Goal: Use online tool/utility: Utilize a website feature to perform a specific function

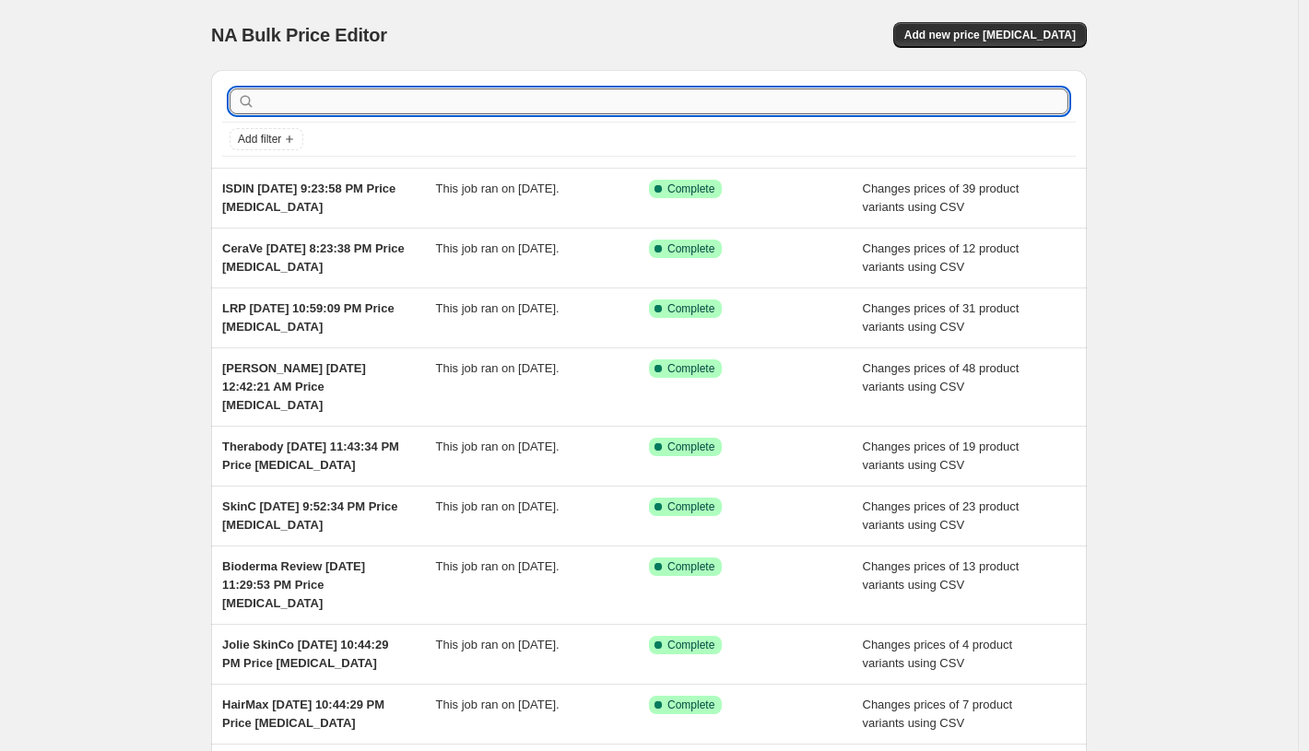
click at [514, 95] on input "text" at bounding box center [664, 102] width 810 height 26
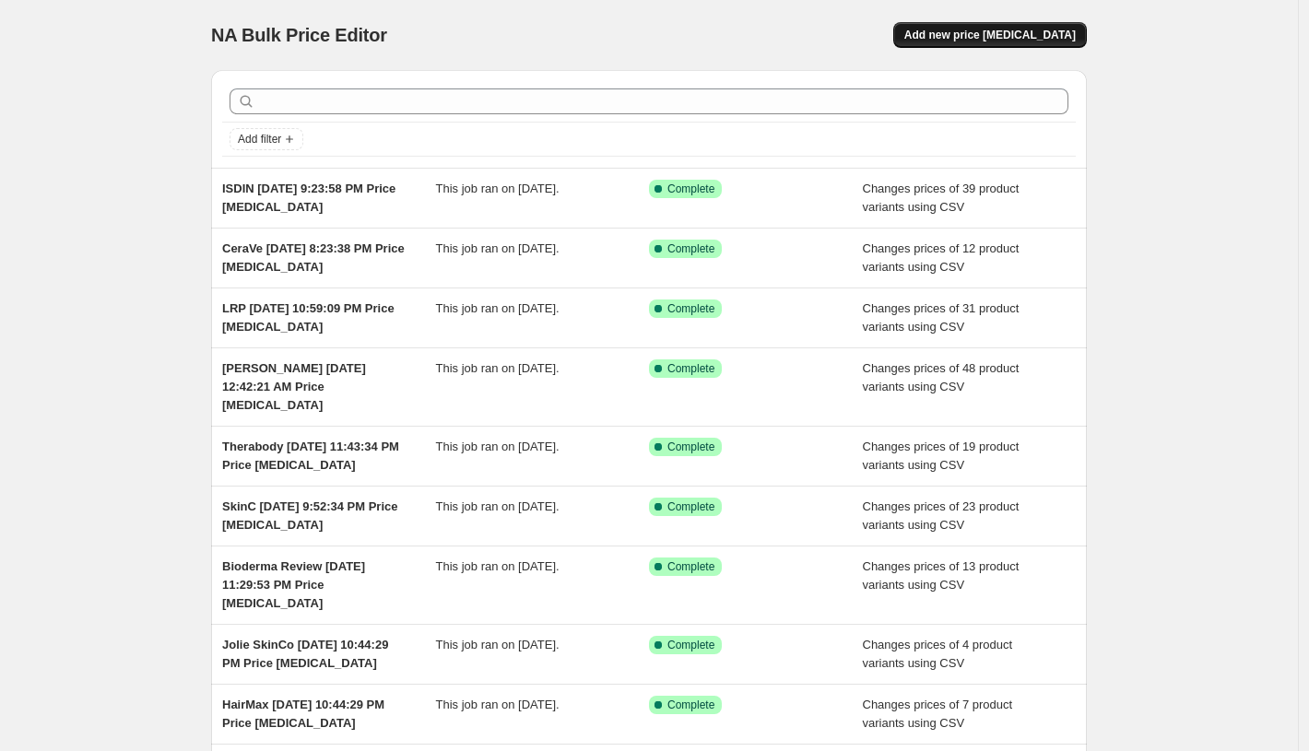
click at [1048, 24] on button "Add new price [MEDICAL_DATA]" at bounding box center [990, 35] width 194 height 26
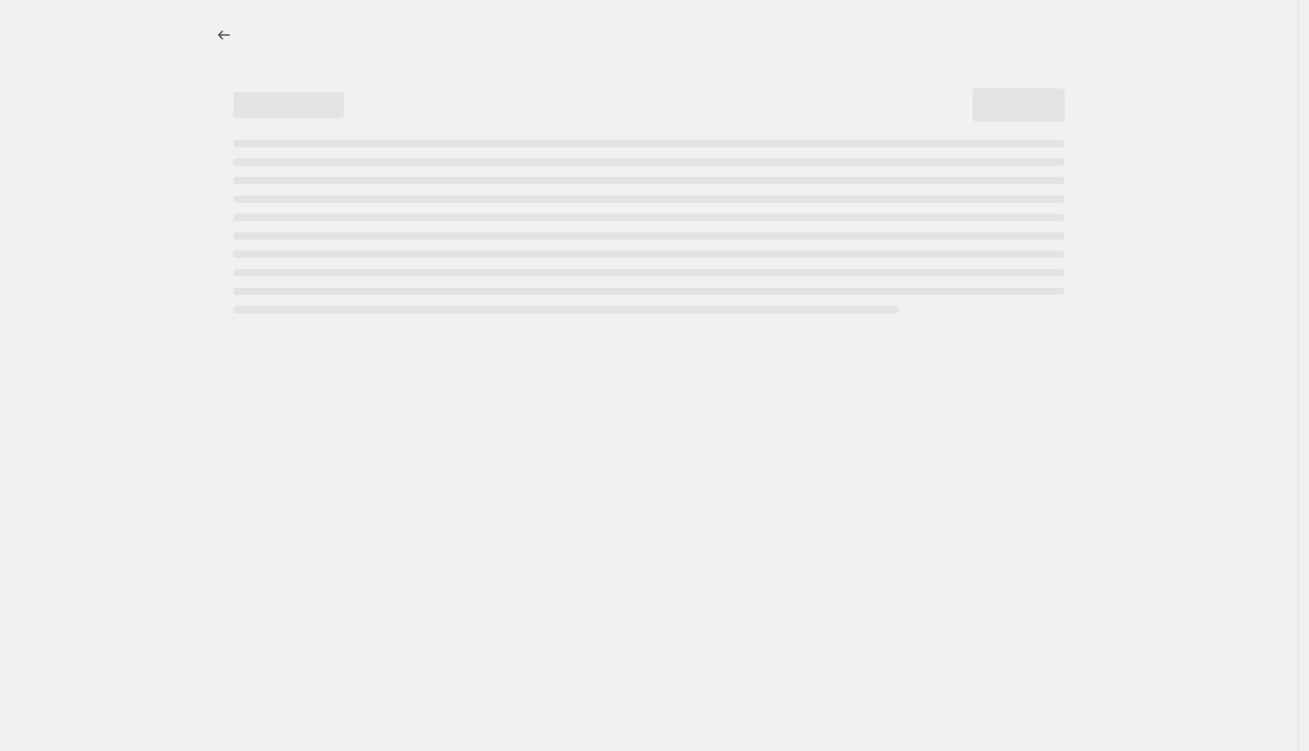
select select "percentage"
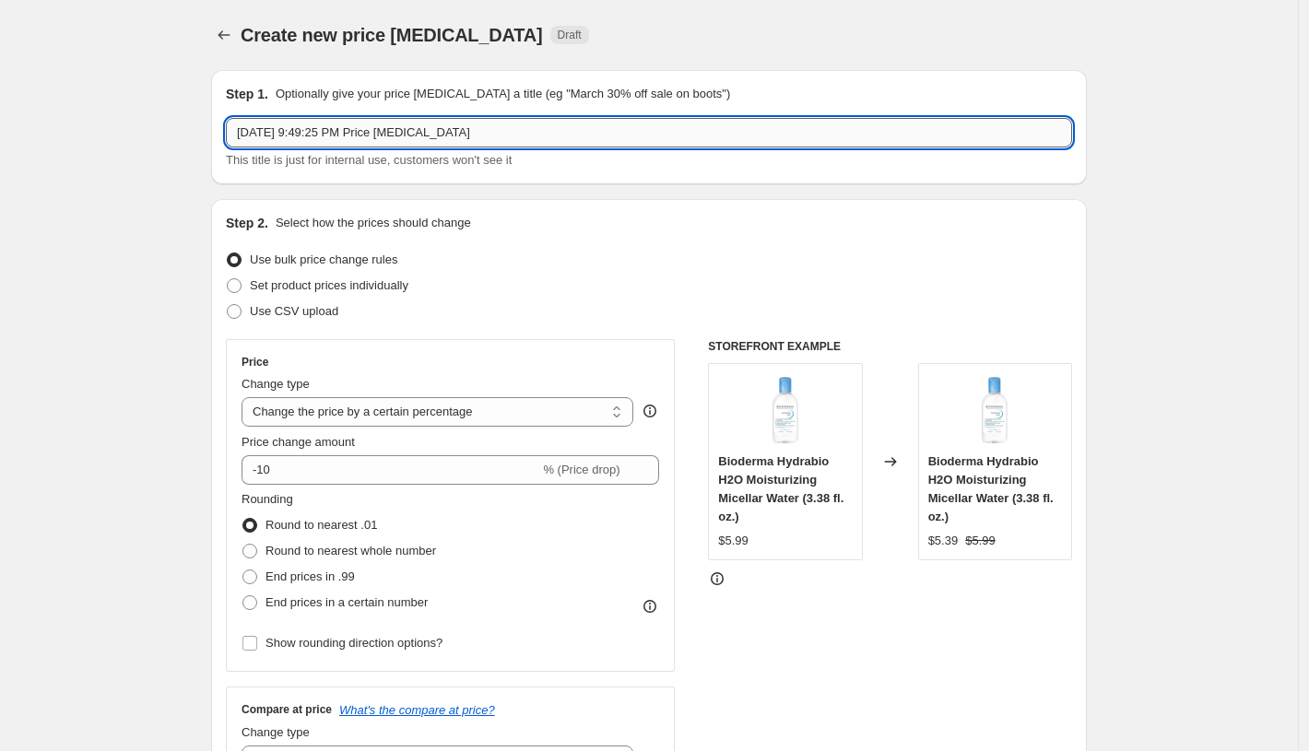
click at [238, 138] on input "[DATE] 9:49:25 PM Price [MEDICAL_DATA]" at bounding box center [649, 133] width 846 height 30
type input "SkinMedica [DATE] 9:49:25 PM Price [MEDICAL_DATA]"
click at [242, 319] on span at bounding box center [234, 311] width 17 height 17
click at [228, 305] on input "Use CSV upload" at bounding box center [227, 304] width 1 height 1
radio input "true"
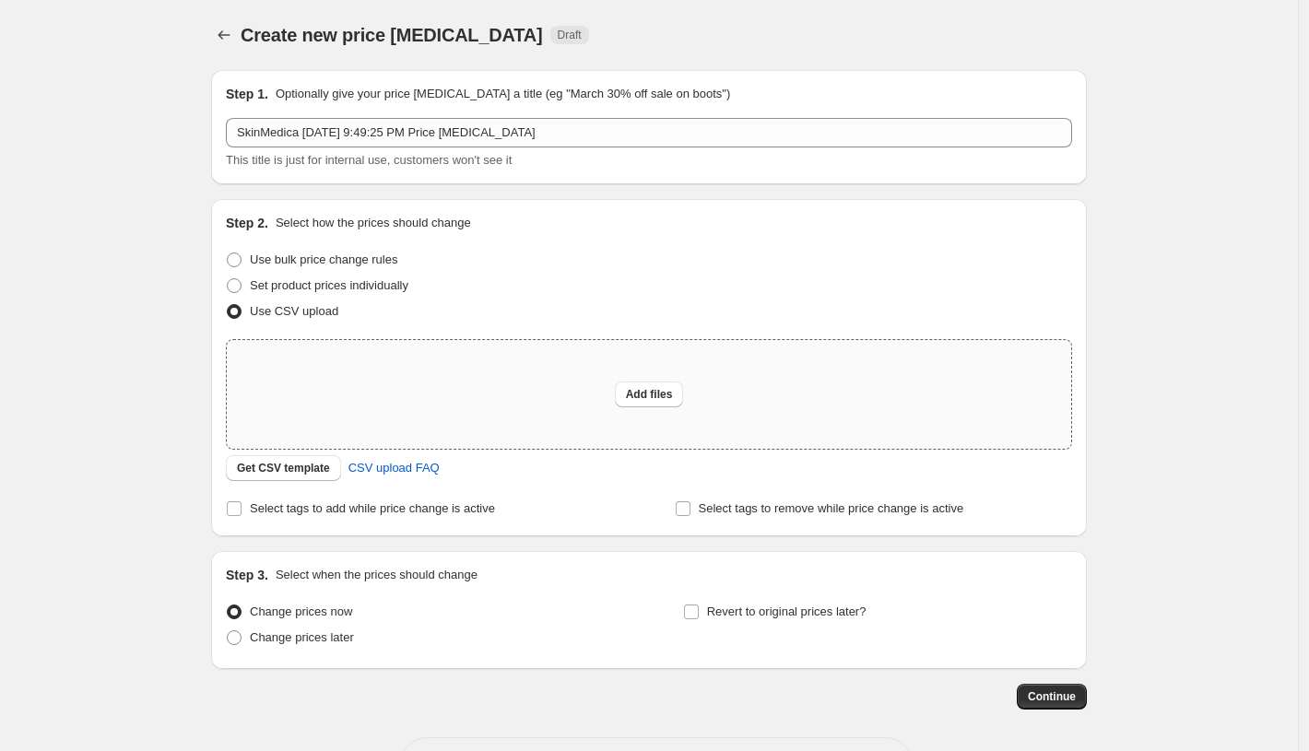
click at [477, 405] on div "Add files" at bounding box center [649, 394] width 845 height 109
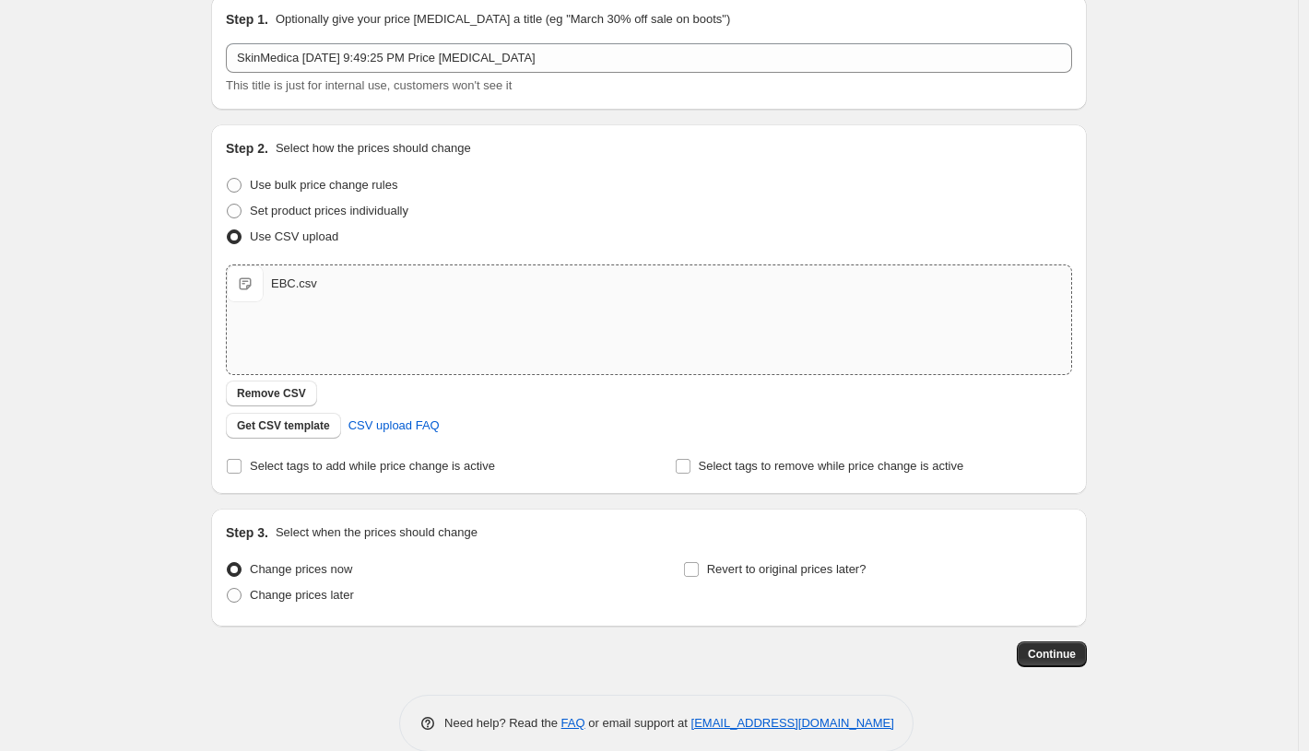
scroll to position [102, 0]
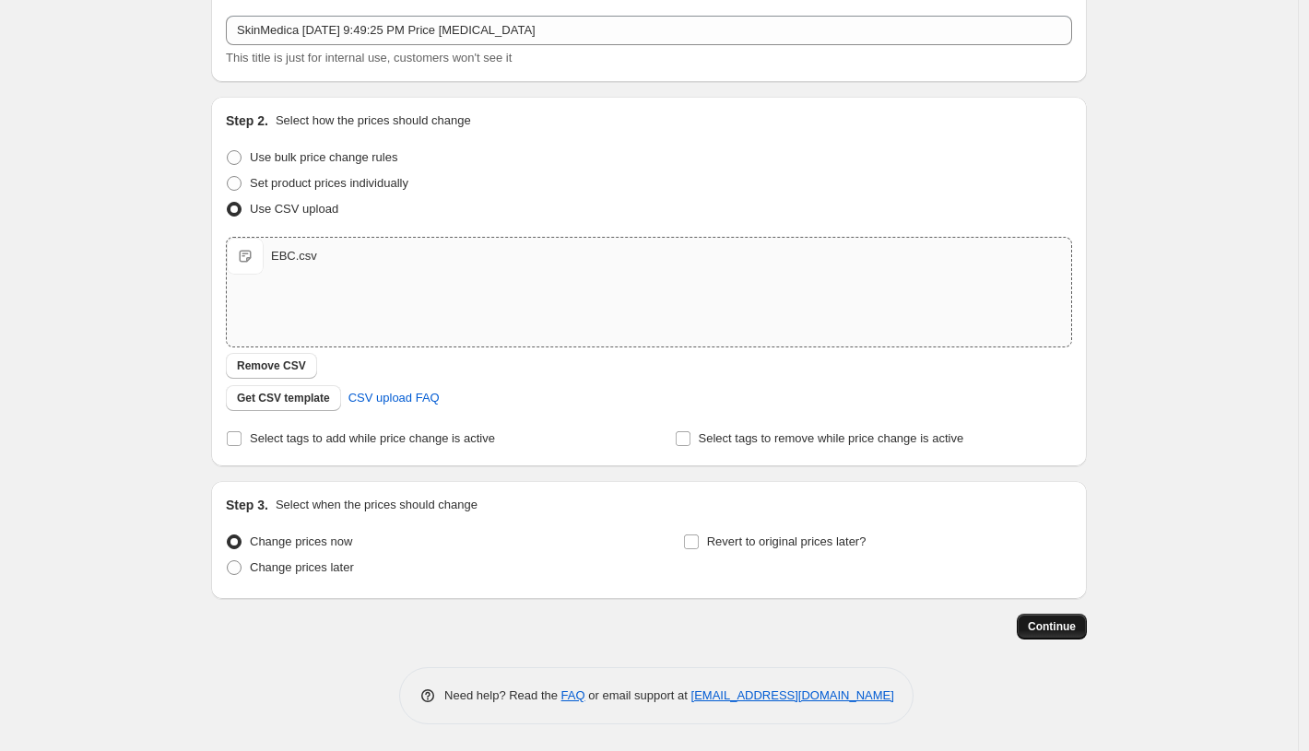
click at [1054, 634] on button "Continue" at bounding box center [1052, 627] width 70 height 26
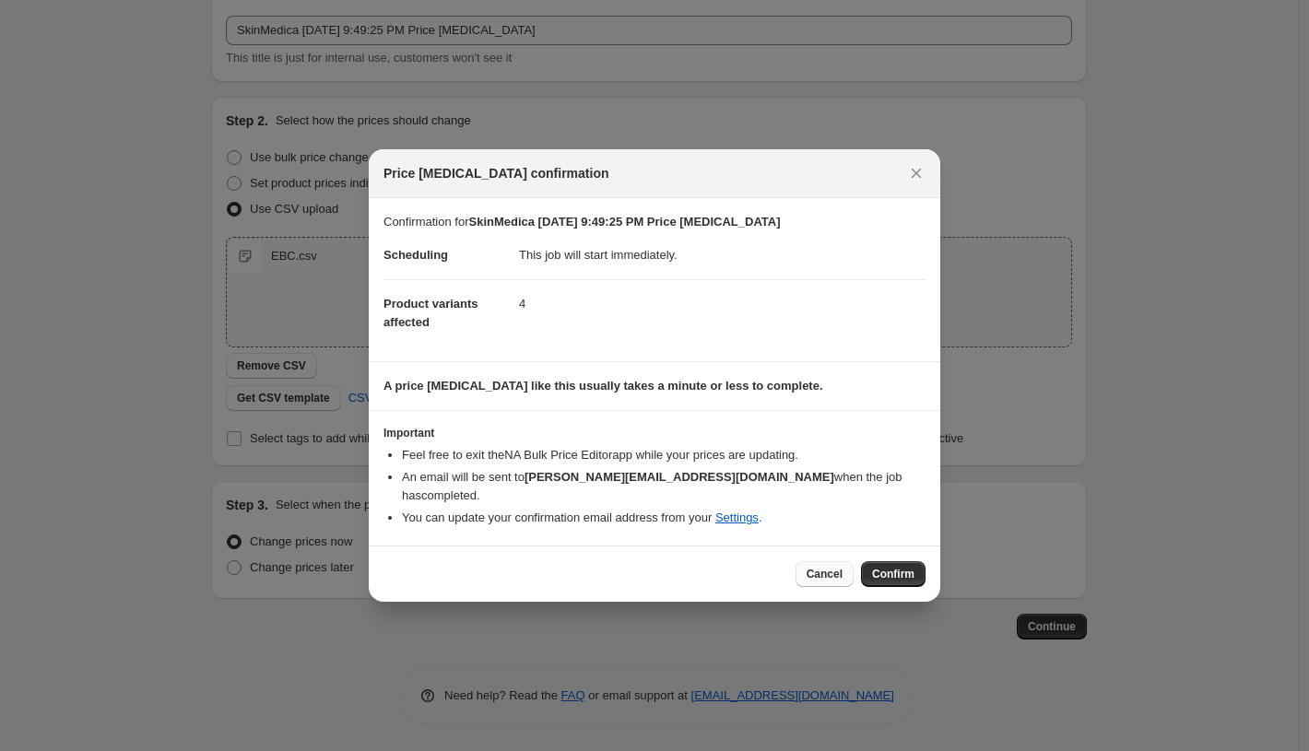
click at [819, 570] on span "Cancel" at bounding box center [825, 574] width 36 height 15
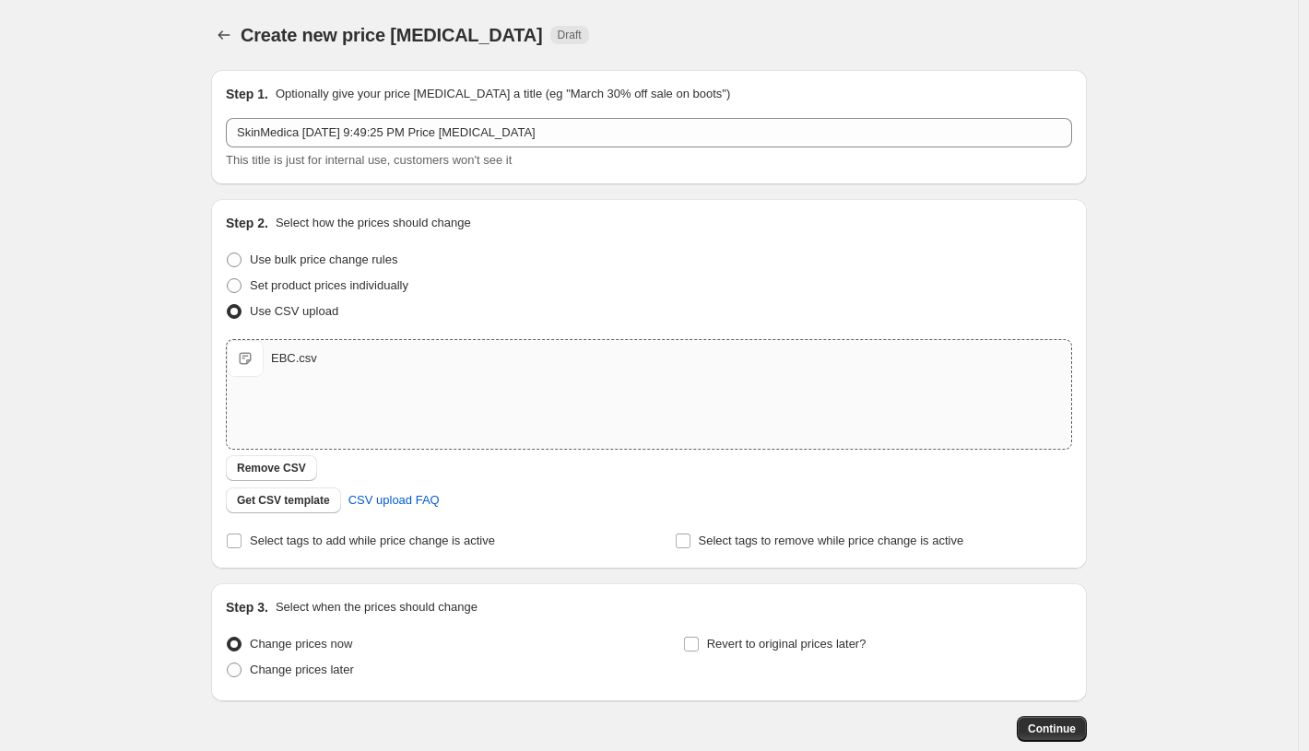
scroll to position [102, 0]
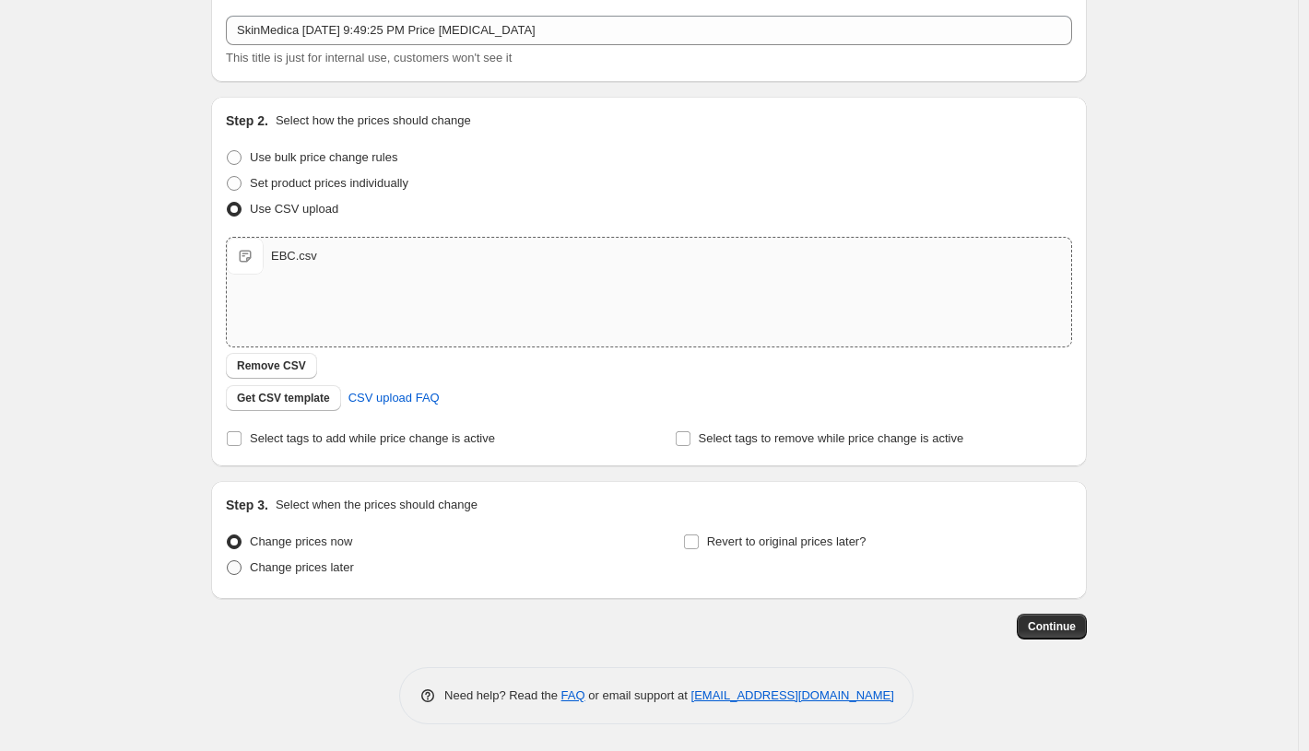
click at [265, 577] on label "Change prices later" at bounding box center [290, 568] width 128 height 26
click at [228, 561] on input "Change prices later" at bounding box center [227, 561] width 1 height 1
radio input "true"
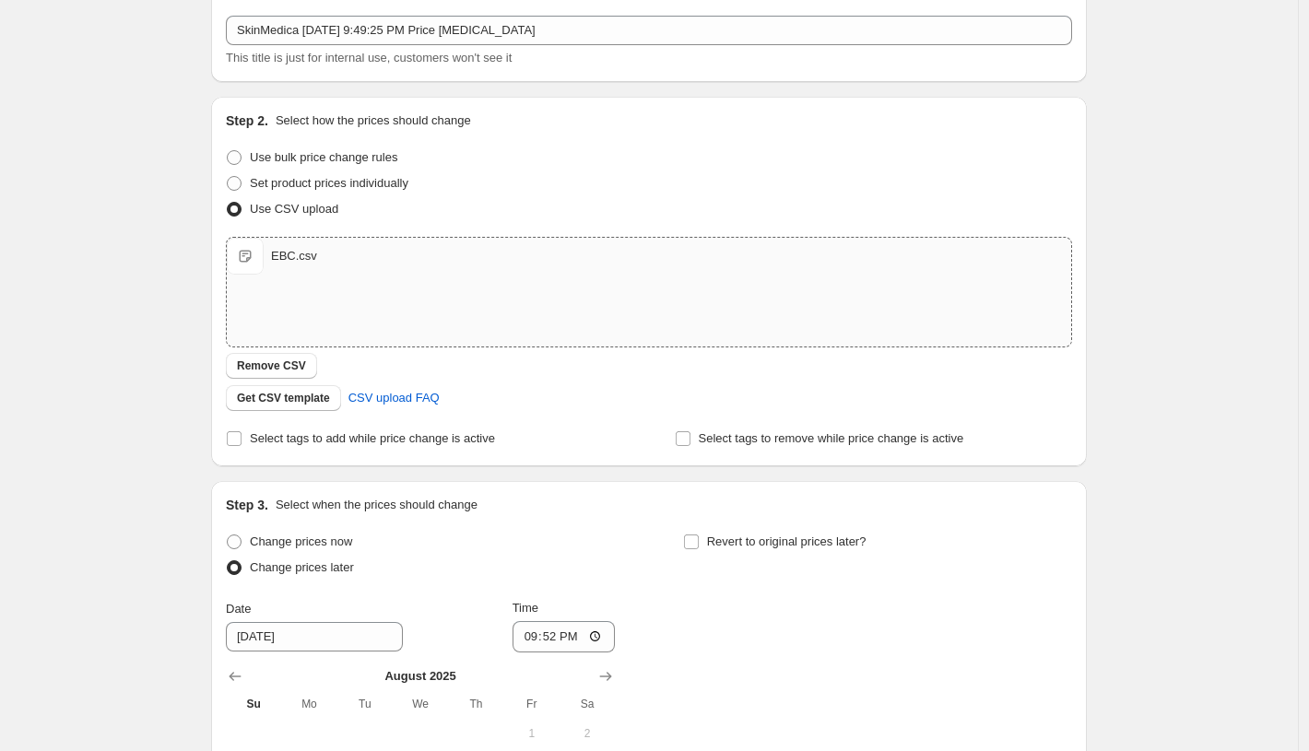
click at [264, 641] on input "[DATE]" at bounding box center [314, 637] width 177 height 30
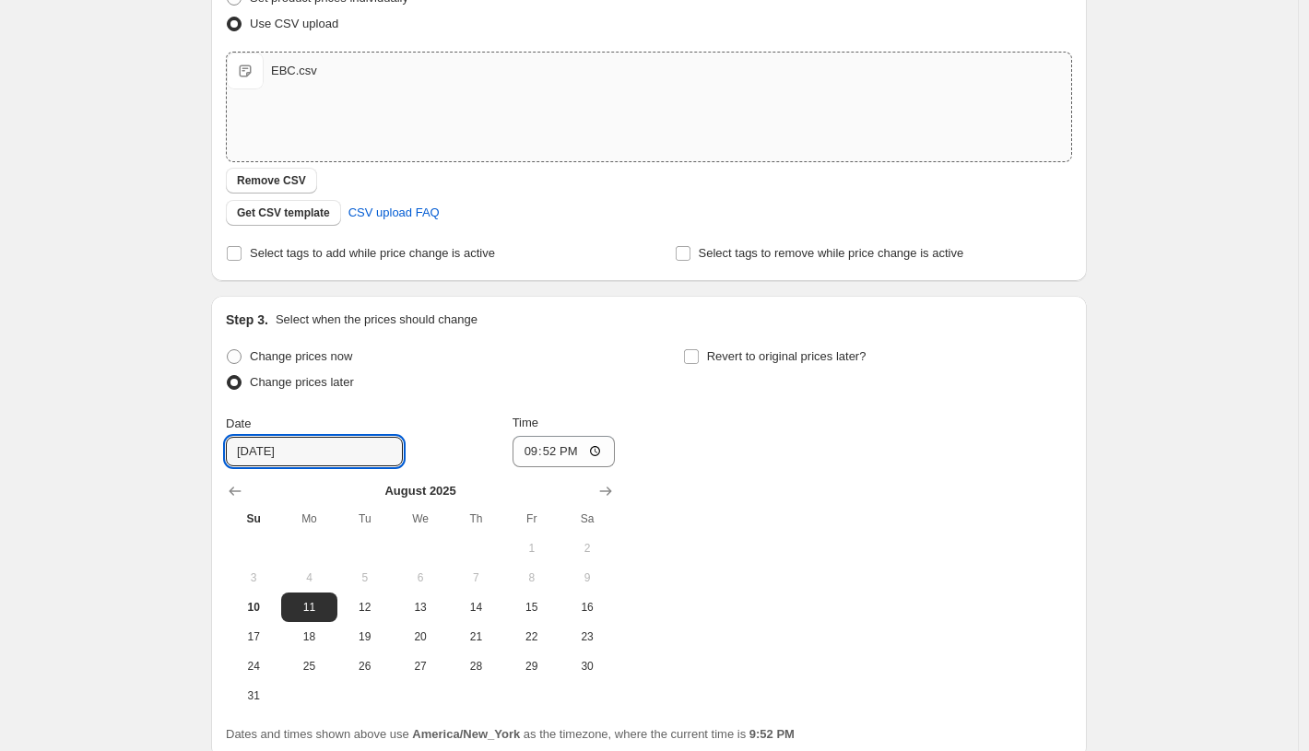
scroll to position [307, 0]
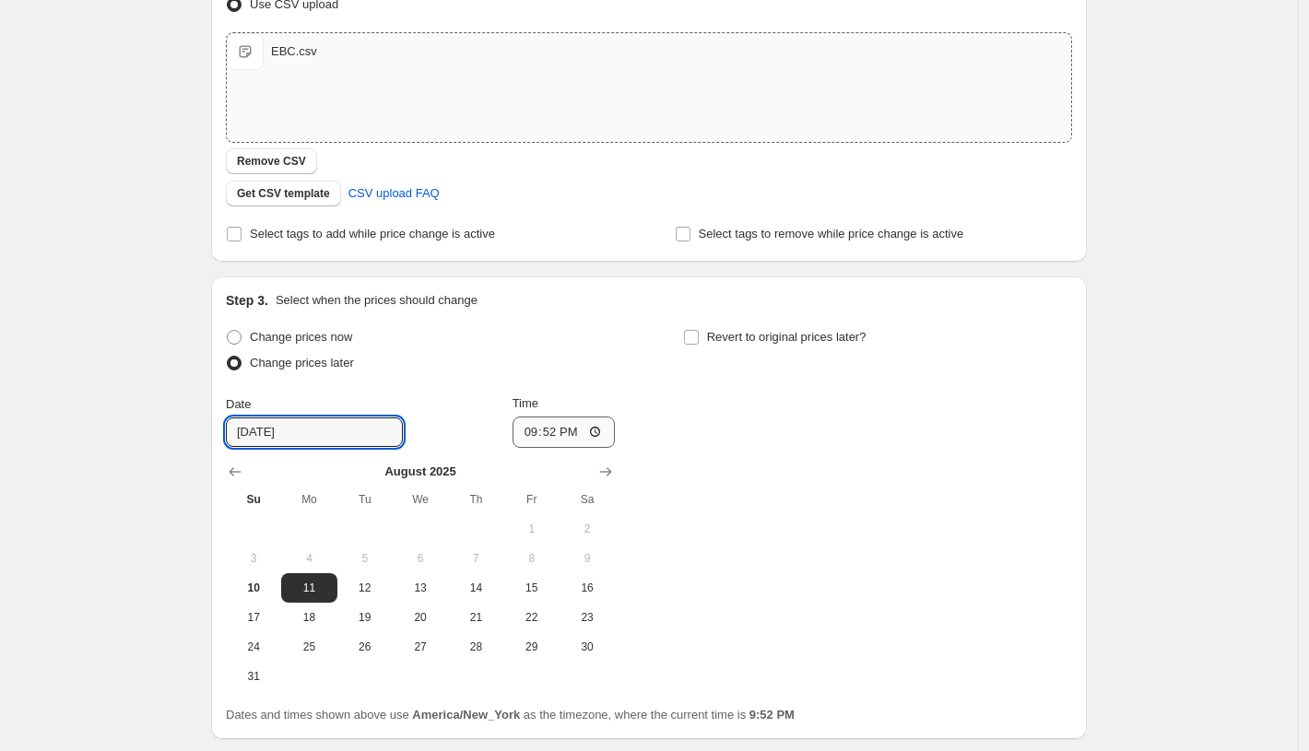
type input "[DATE]"
click at [601, 433] on input "21:52" at bounding box center [564, 432] width 103 height 31
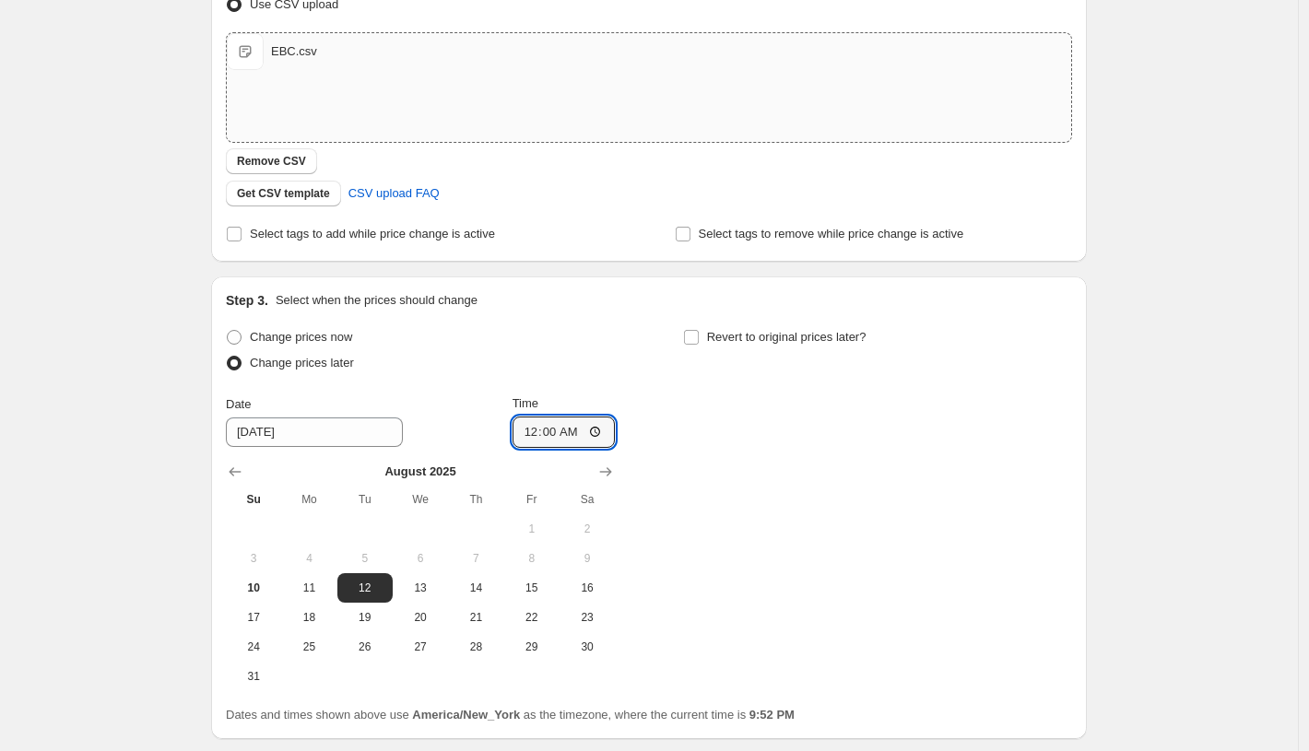
type input "00:00"
click at [1007, 495] on div "Change prices now Change prices later Date [DATE] Time 00:00 [DATE] Su Mo Tu We…" at bounding box center [649, 508] width 846 height 367
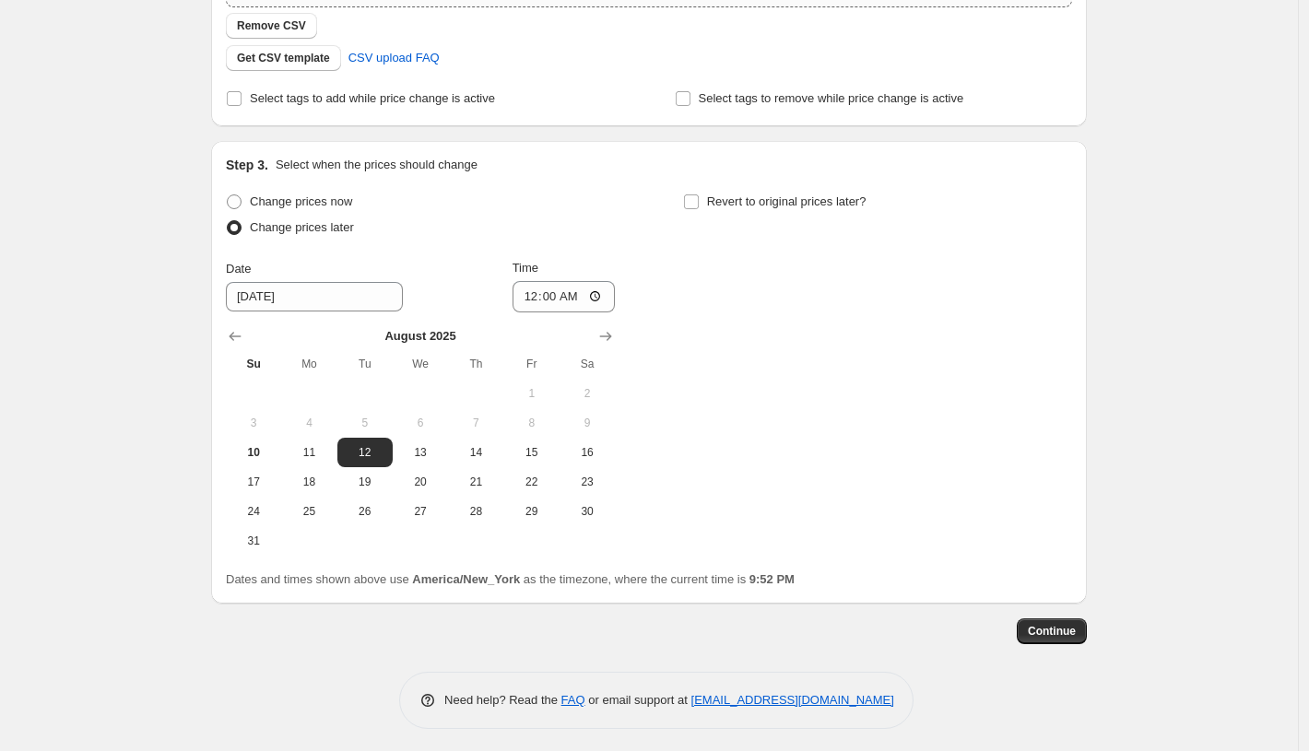
scroll to position [447, 0]
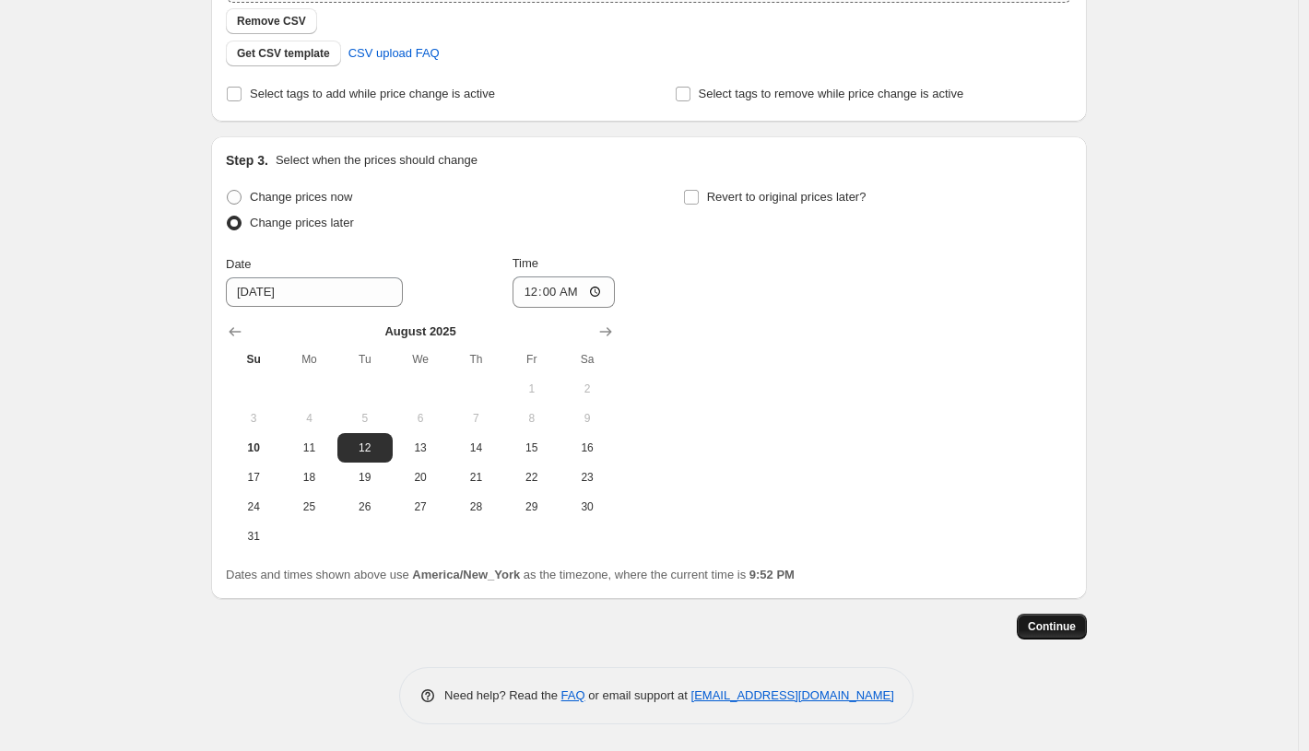
click at [1069, 627] on span "Continue" at bounding box center [1052, 627] width 48 height 15
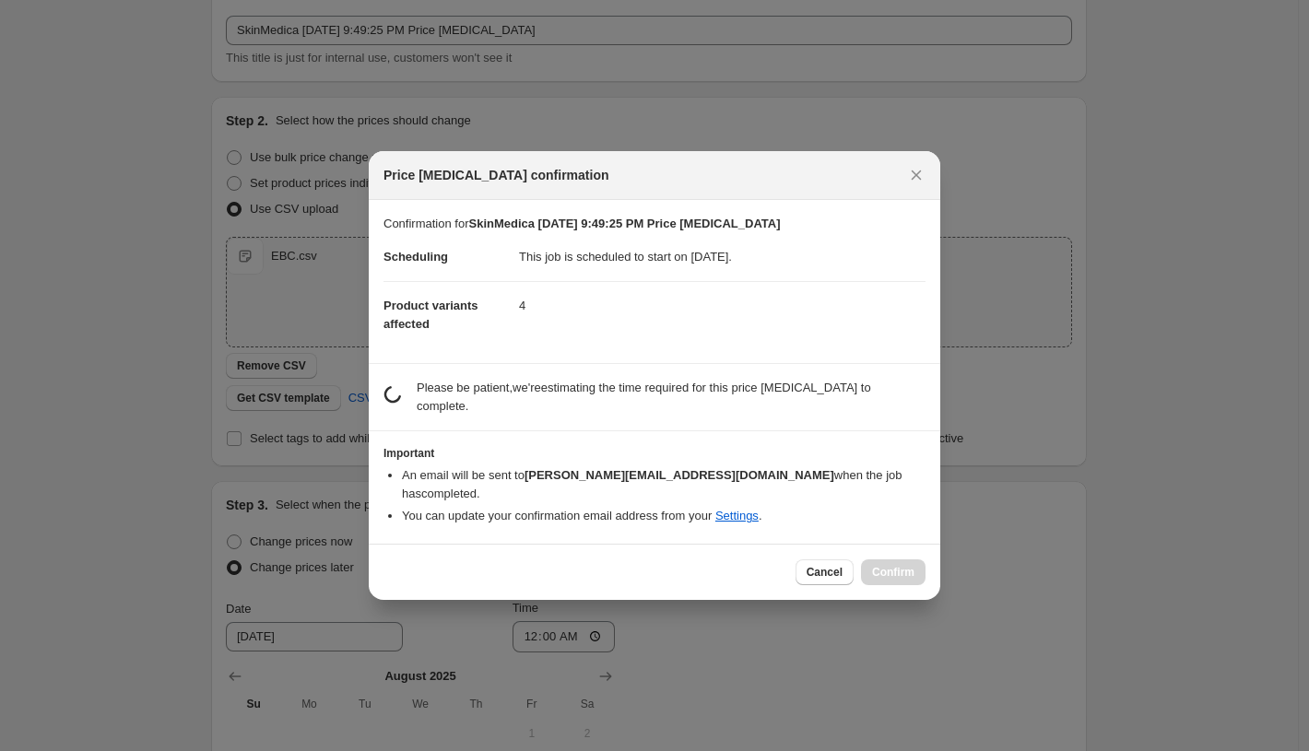
scroll to position [0, 0]
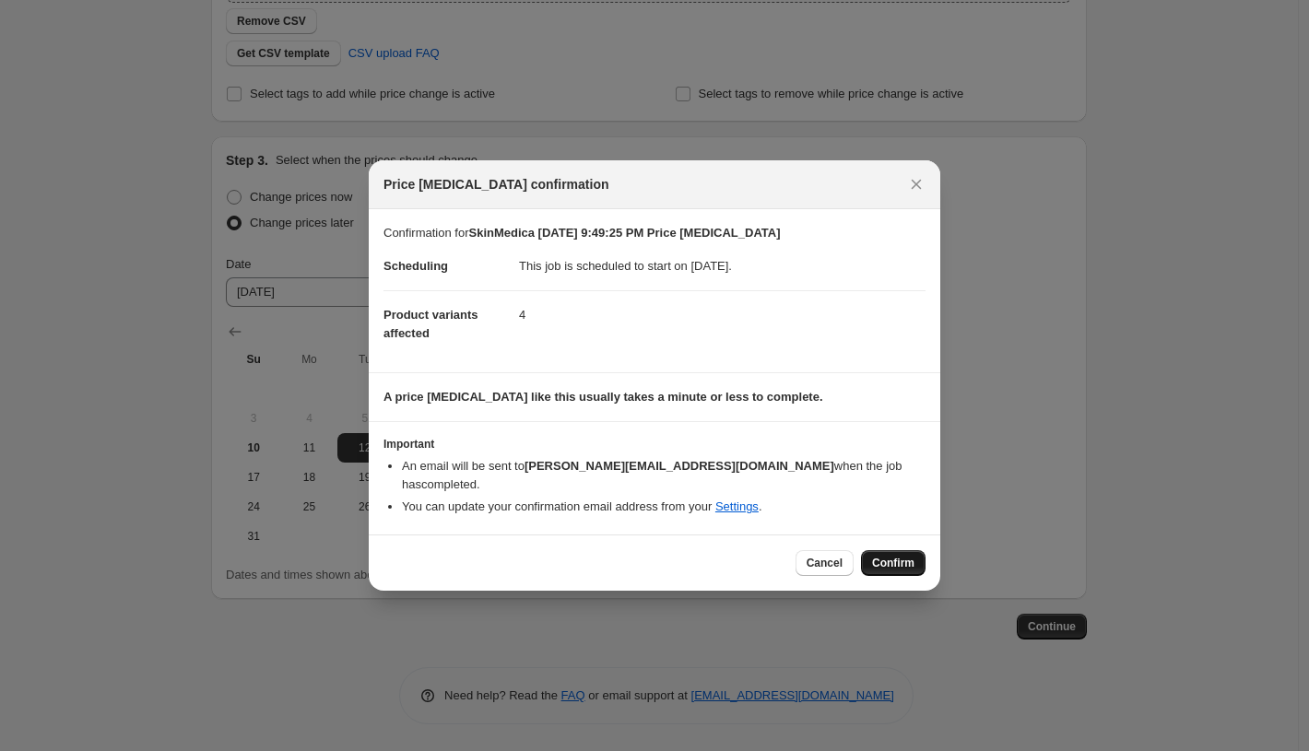
click at [887, 550] on button "Confirm" at bounding box center [893, 563] width 65 height 26
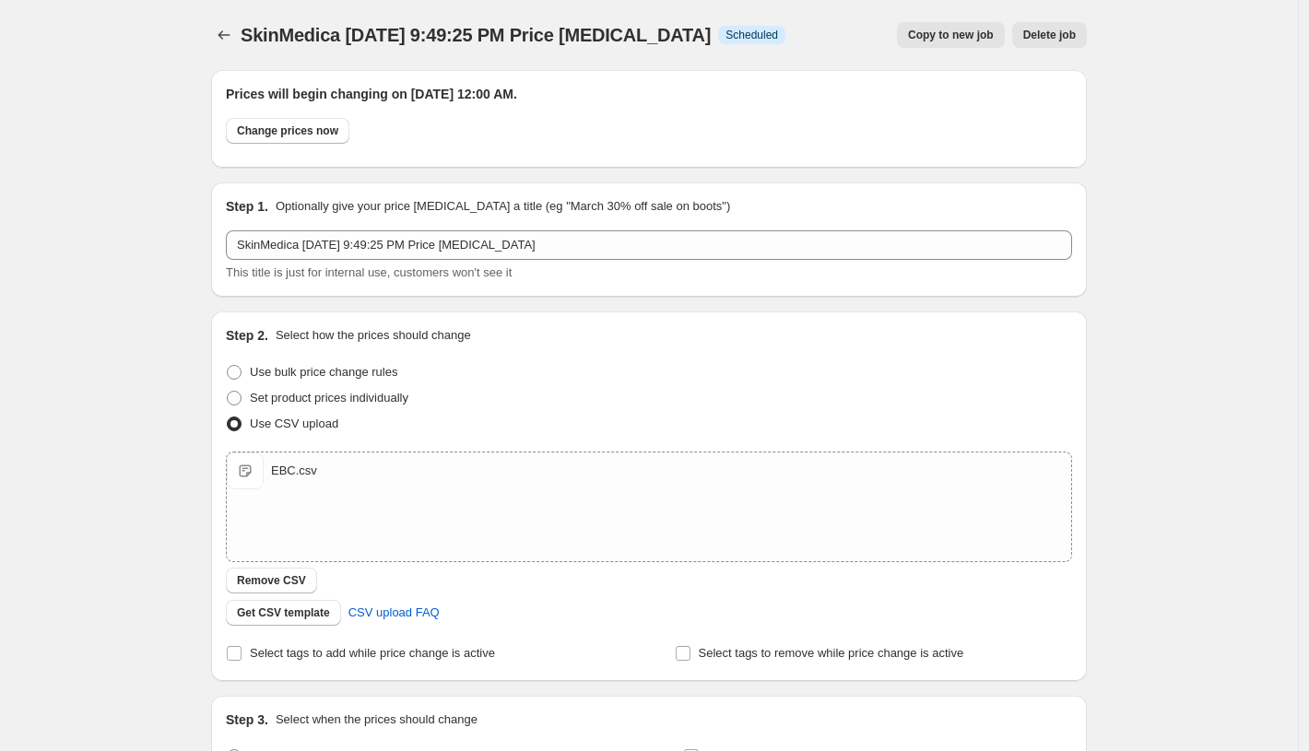
click at [953, 278] on div "This title is just for internal use, customers won't see it" at bounding box center [649, 273] width 846 height 18
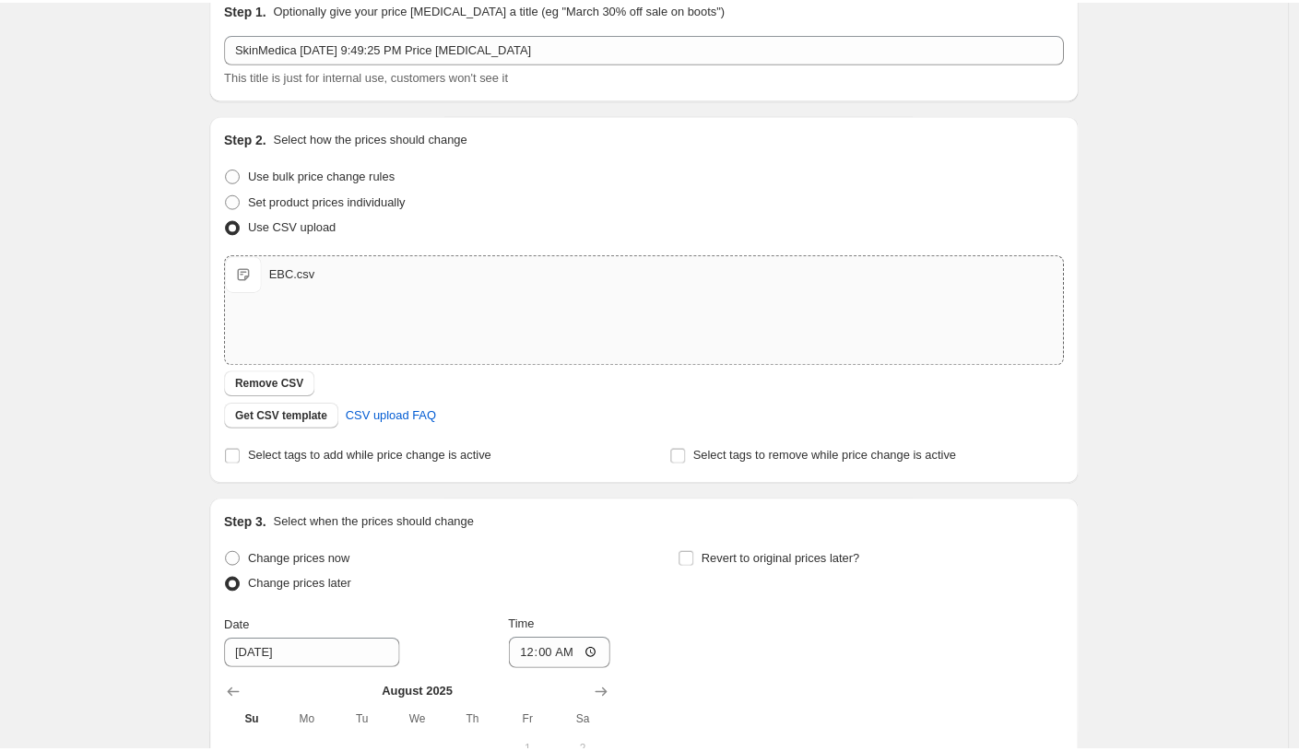
scroll to position [205, 0]
